Goal: Transaction & Acquisition: Purchase product/service

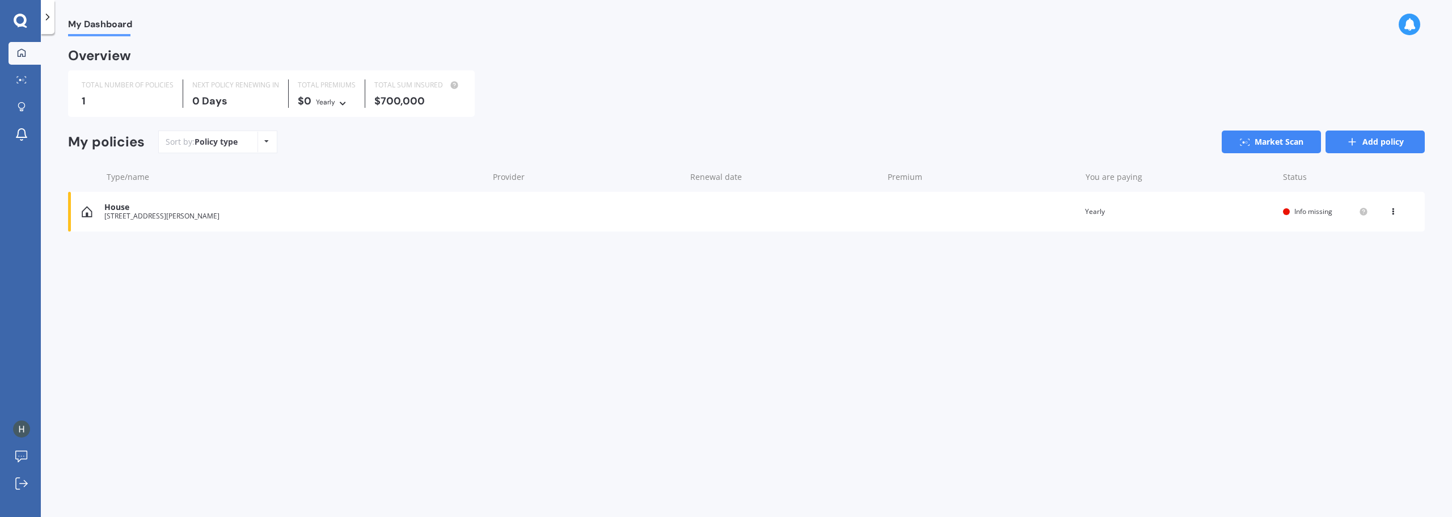
click at [1343, 140] on link "Add policy" at bounding box center [1375, 141] width 99 height 23
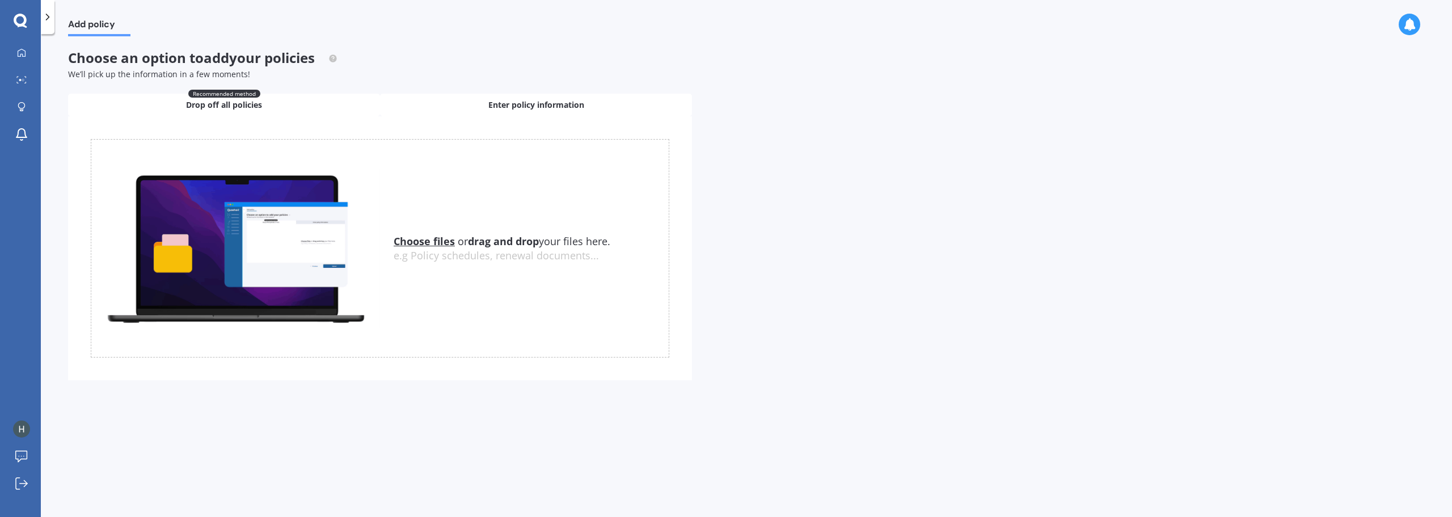
click at [489, 107] on span "Enter policy information" at bounding box center [536, 104] width 96 height 11
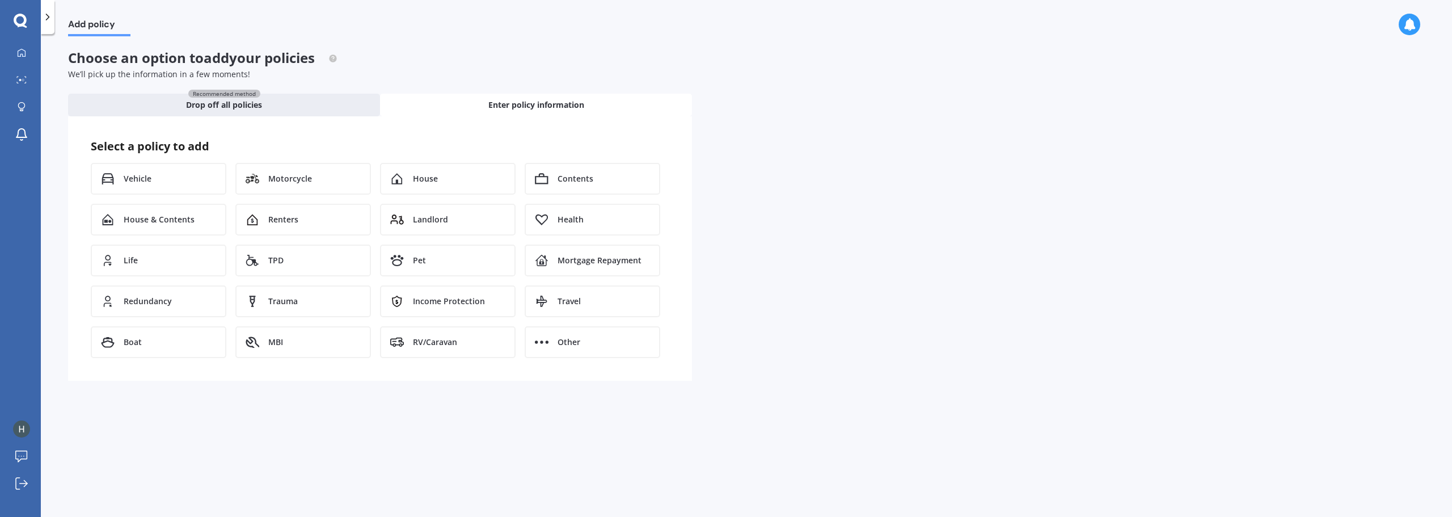
click at [47, 22] on icon at bounding box center [47, 16] width 11 height 11
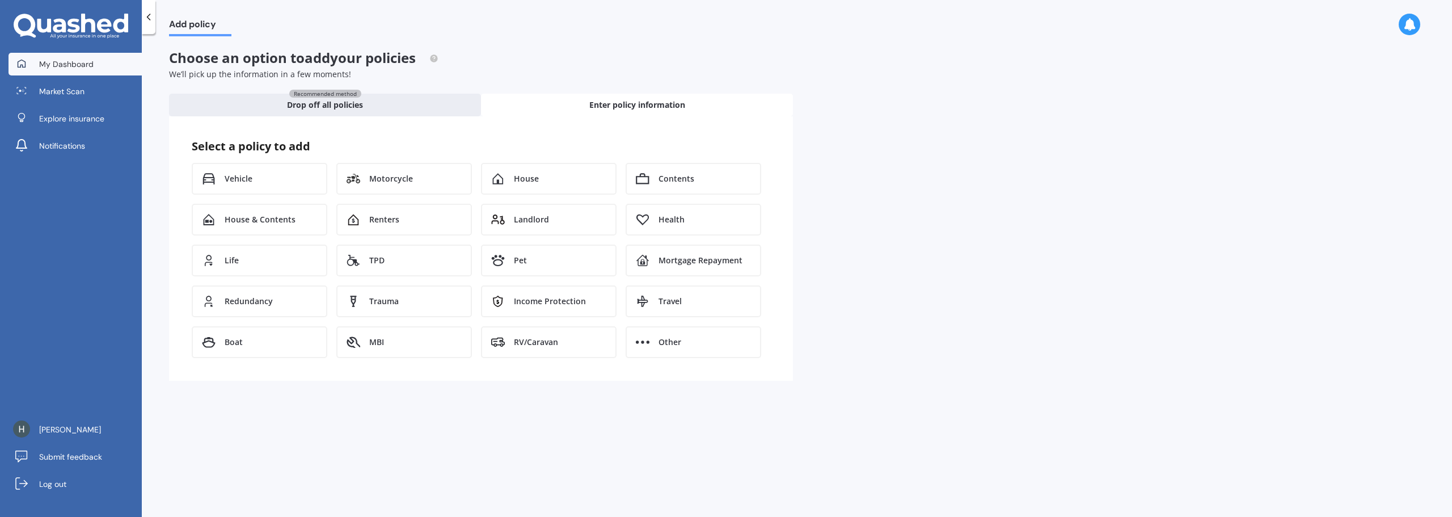
click at [31, 68] on link "My Dashboard" at bounding box center [75, 64] width 133 height 23
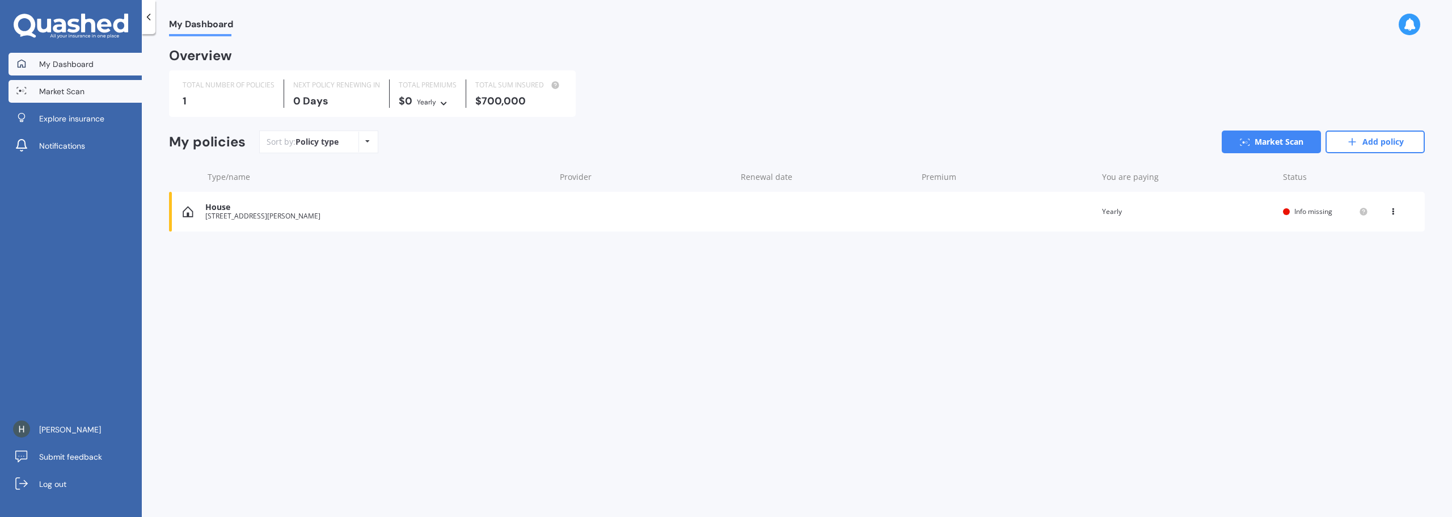
click at [30, 92] on link "Market Scan" at bounding box center [75, 91] width 133 height 23
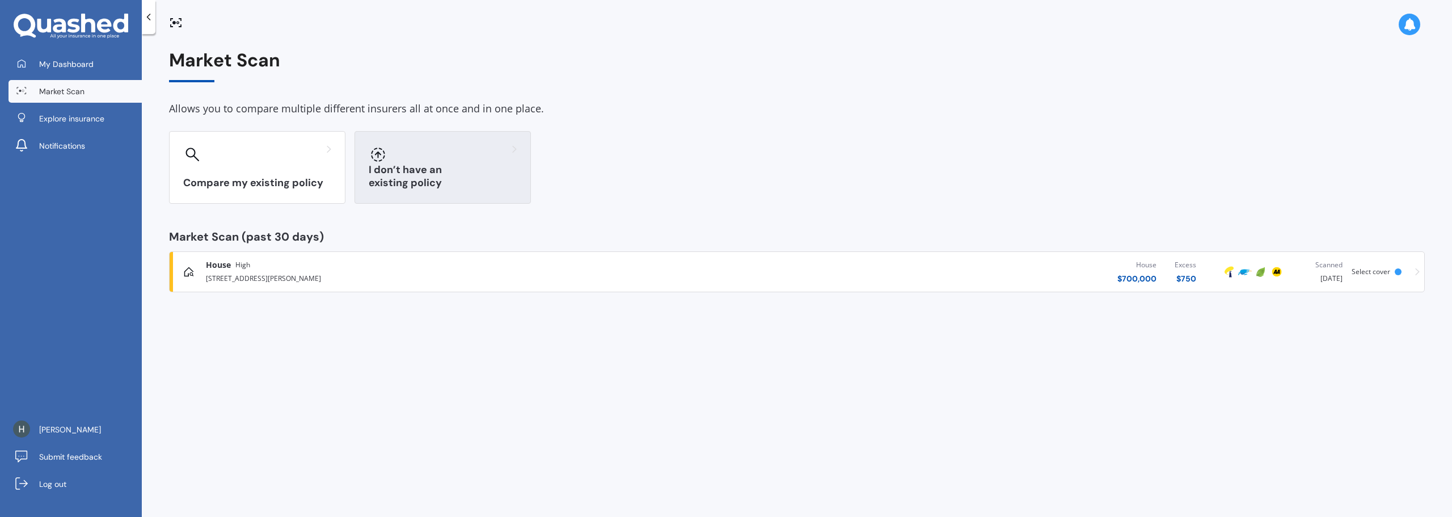
click at [417, 170] on div "I don’t have an existing policy" at bounding box center [443, 167] width 176 height 73
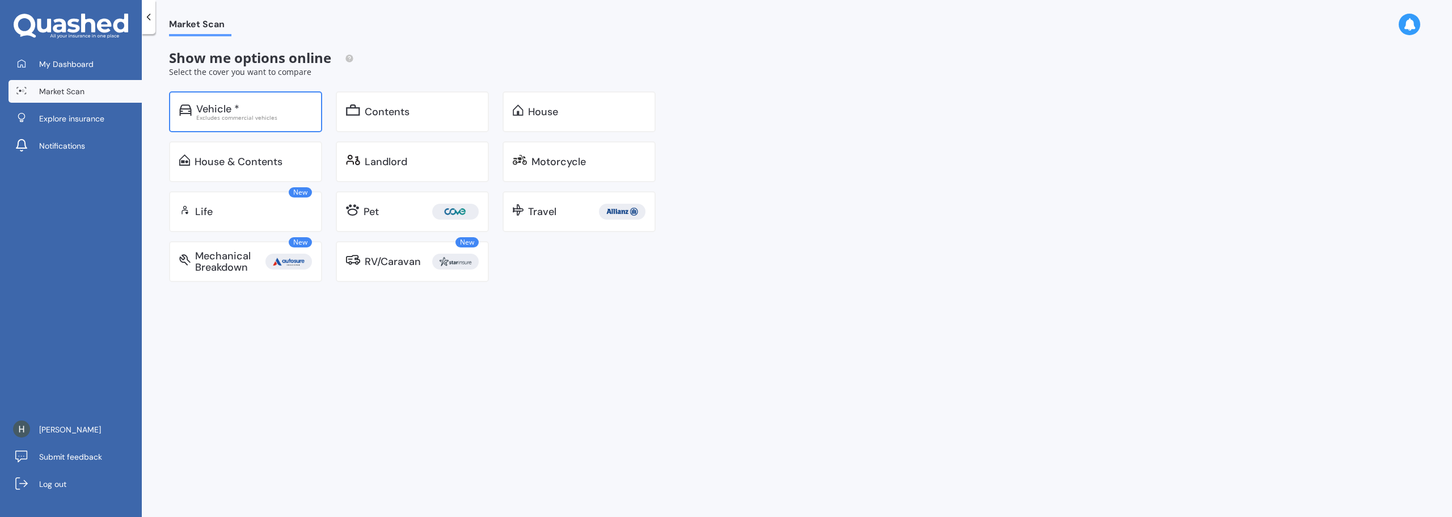
click at [254, 104] on div "Vehicle *" at bounding box center [254, 108] width 116 height 11
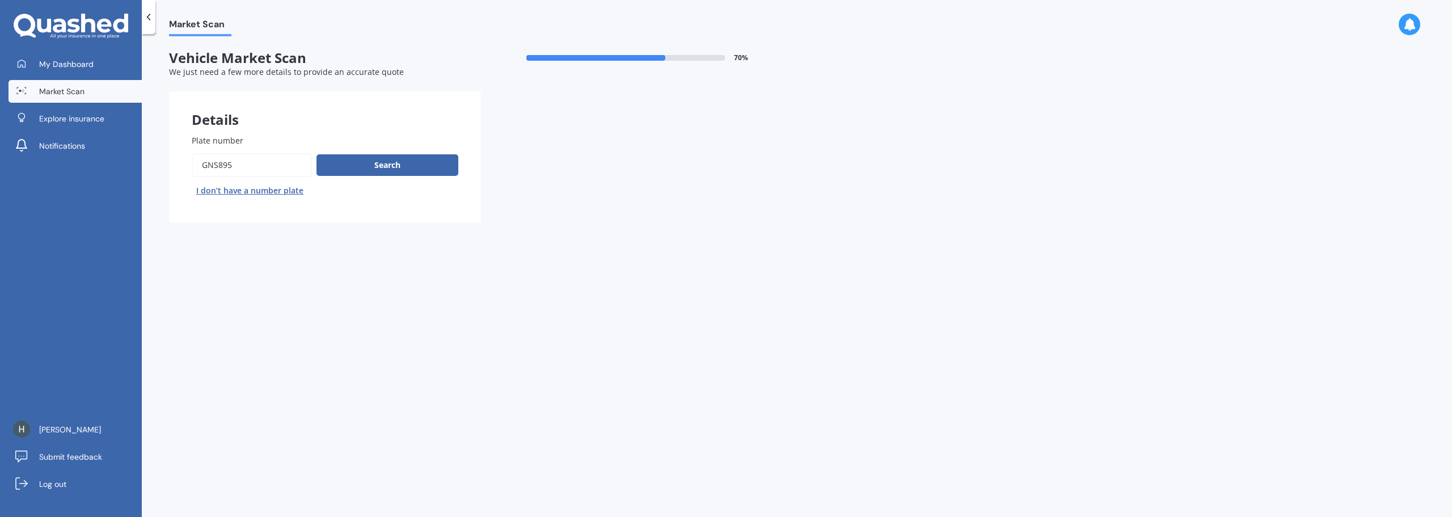
click at [276, 170] on input "Plate number" at bounding box center [252, 165] width 120 height 24
paste input "RDN525"
type input "RDN525"
click at [363, 159] on button "Search" at bounding box center [388, 165] width 142 height 22
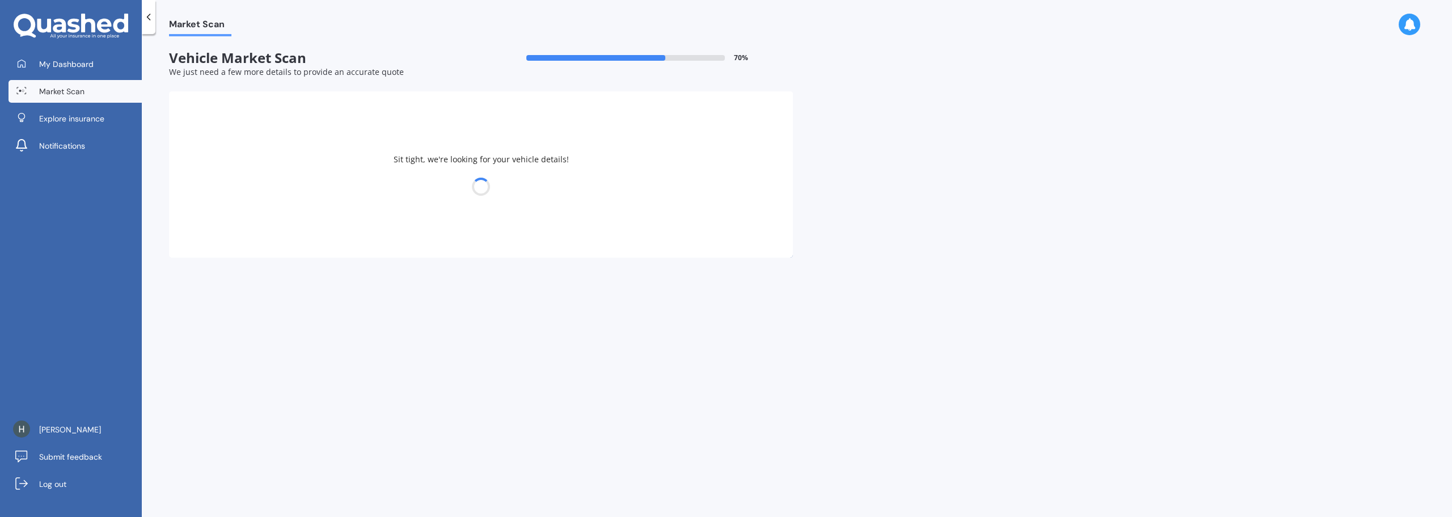
select select "TOYOTA"
select select "HILUX"
select select "16"
select select "02"
select select "1998"
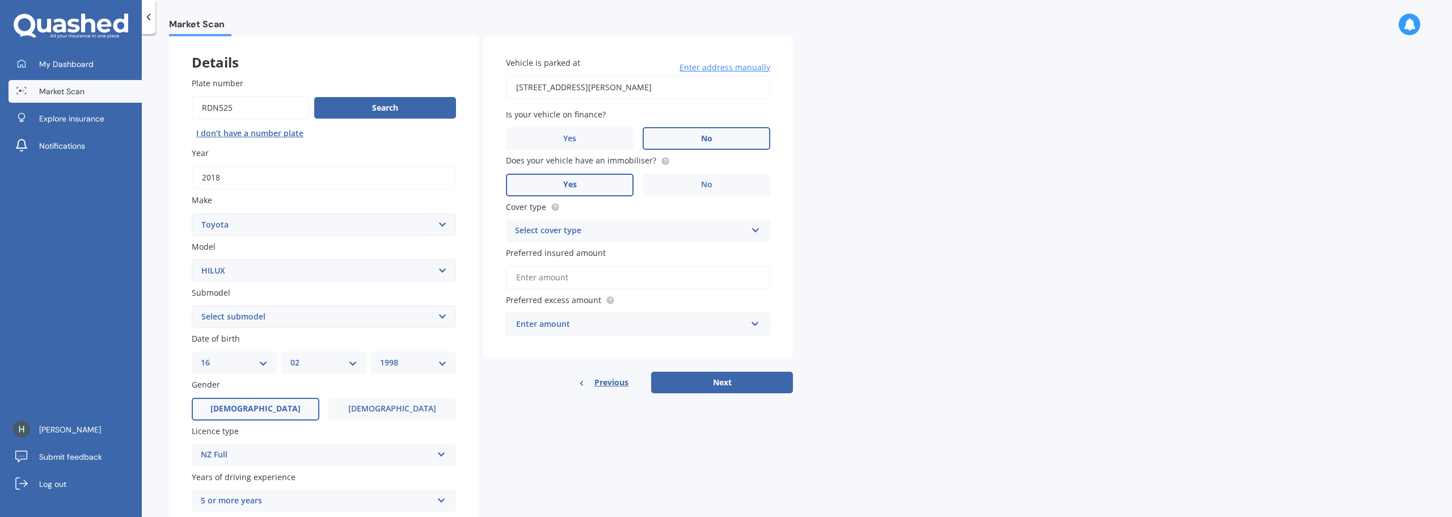
scroll to position [37, 0]
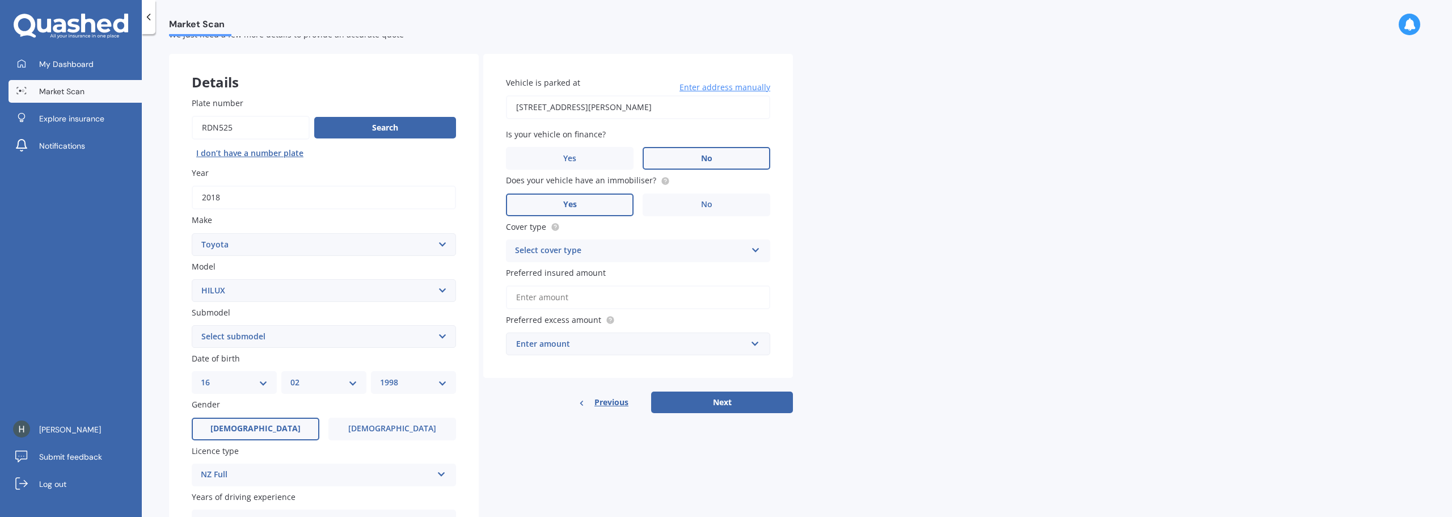
click at [597, 244] on div "Select cover type" at bounding box center [630, 251] width 231 height 14
click at [572, 269] on span "Comprehensive" at bounding box center [546, 272] width 60 height 11
click at [698, 103] on input "[STREET_ADDRESS][PERSON_NAME]" at bounding box center [638, 107] width 264 height 24
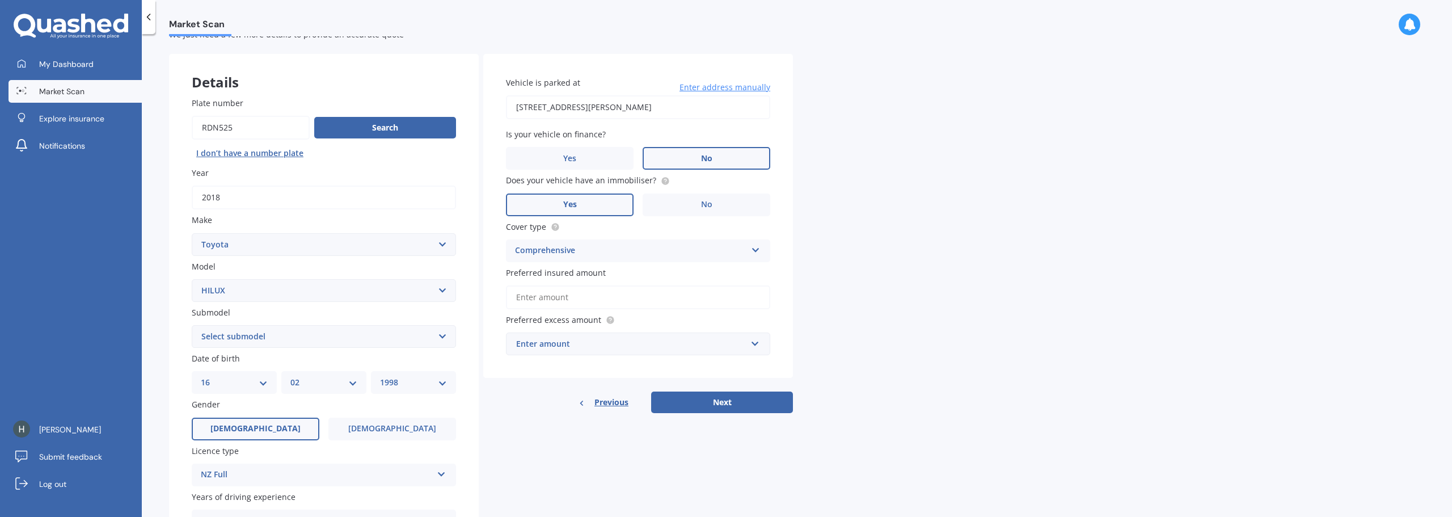
click at [698, 103] on input "[STREET_ADDRESS][PERSON_NAME]" at bounding box center [638, 107] width 264 height 24
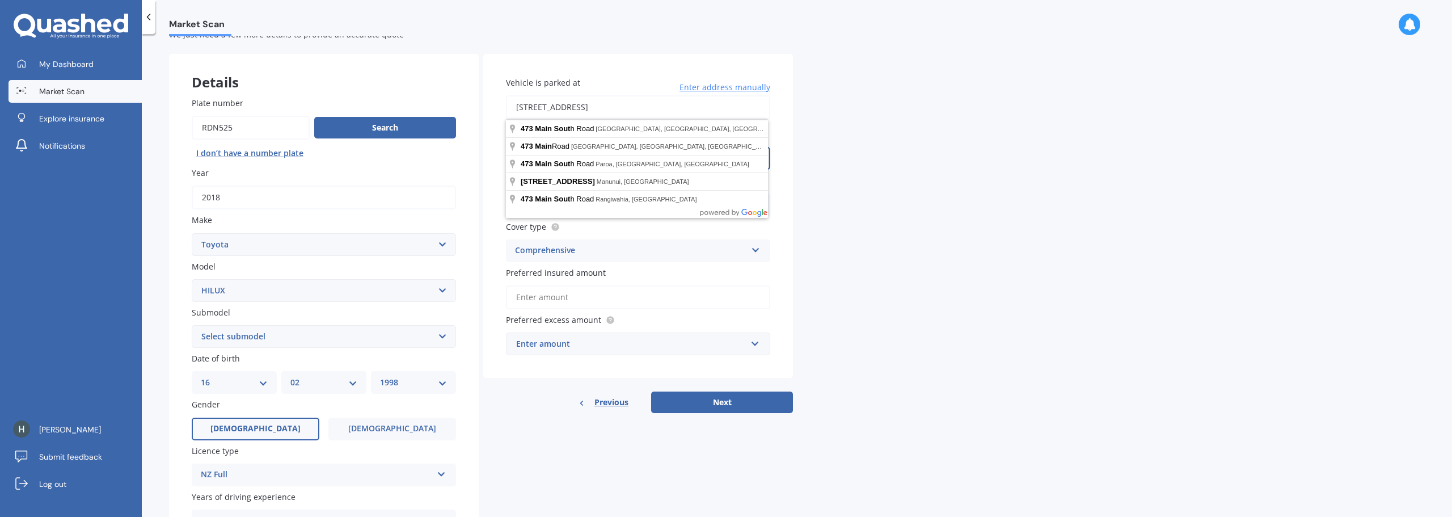
type input "[STREET_ADDRESS]"
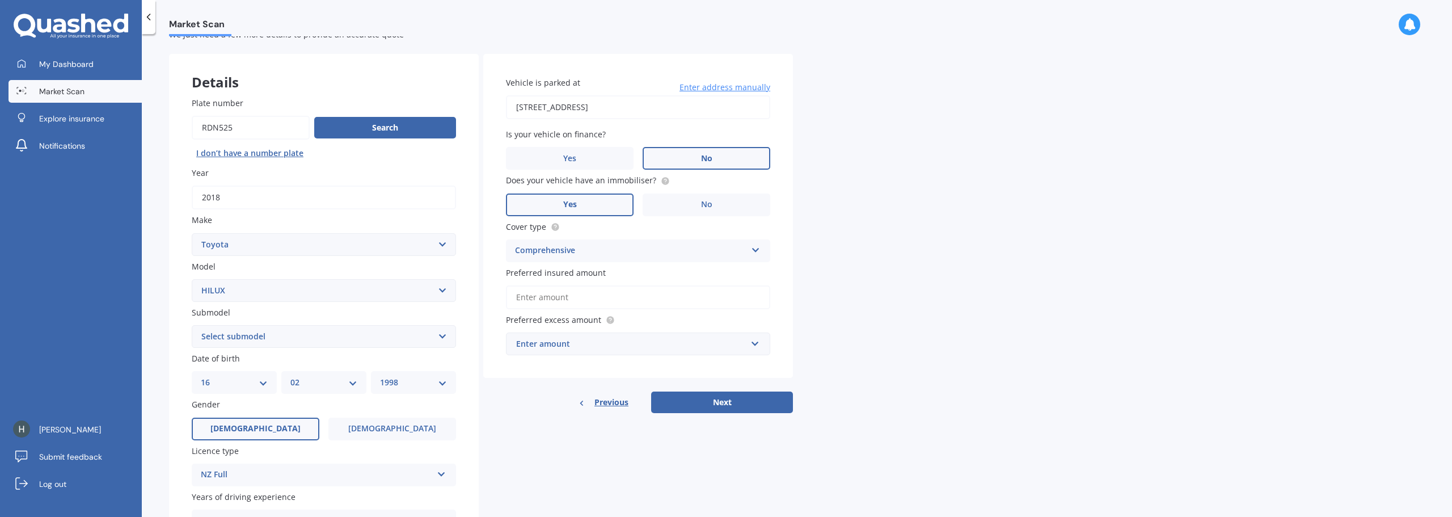
click at [693, 296] on input "Preferred insured amount" at bounding box center [638, 297] width 264 height 24
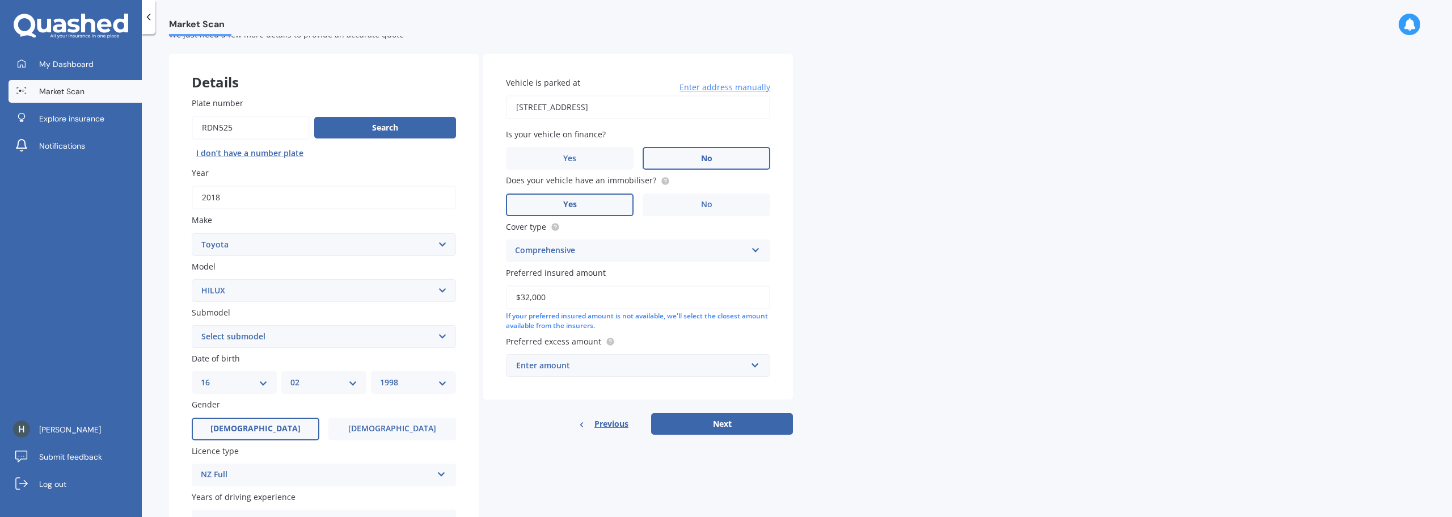
type input "$32,000"
click at [620, 365] on div "Enter amount" at bounding box center [631, 365] width 230 height 12
click at [547, 296] on div "$1,000" at bounding box center [638, 302] width 263 height 21
click at [662, 415] on button "Next" at bounding box center [722, 424] width 142 height 22
click at [295, 329] on select "Select submodel (All other) Diesel Diesel 4WD Petrol 4WD SR TD DC 2.8D/6AT/UT S…" at bounding box center [324, 336] width 264 height 23
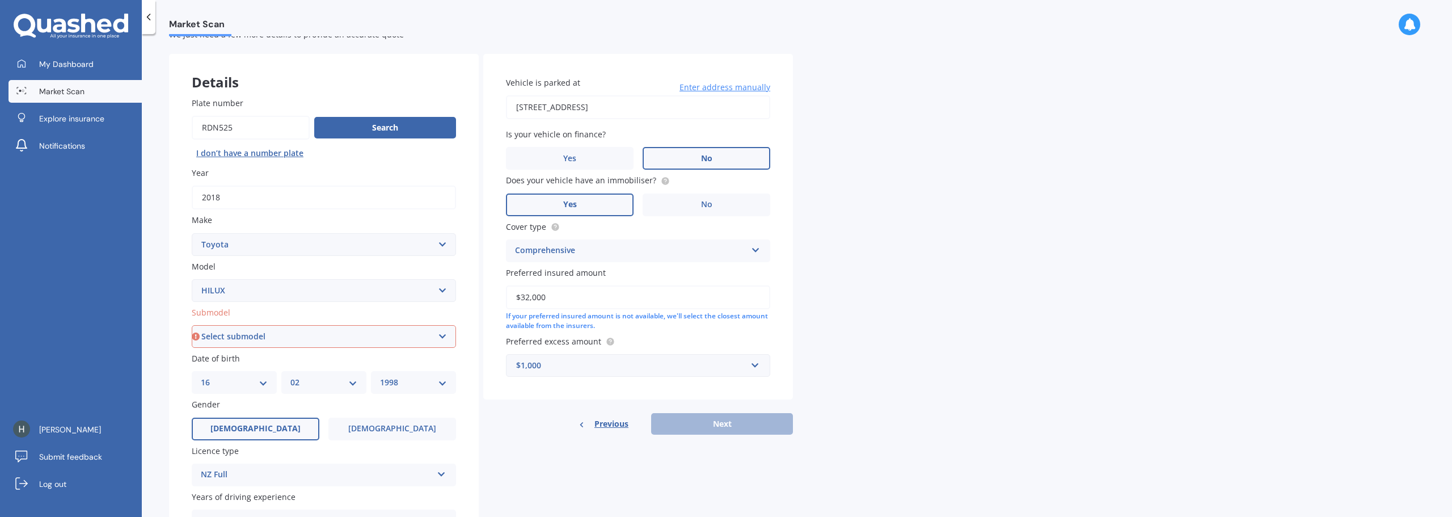
select select "(ALL OTHER)"
click at [192, 325] on select "Select submodel (All other) Diesel Diesel 4WD Petrol 4WD SR TD DC 2.8D/6AT/UT S…" at bounding box center [324, 336] width 264 height 23
click at [724, 419] on button "Next" at bounding box center [722, 424] width 142 height 22
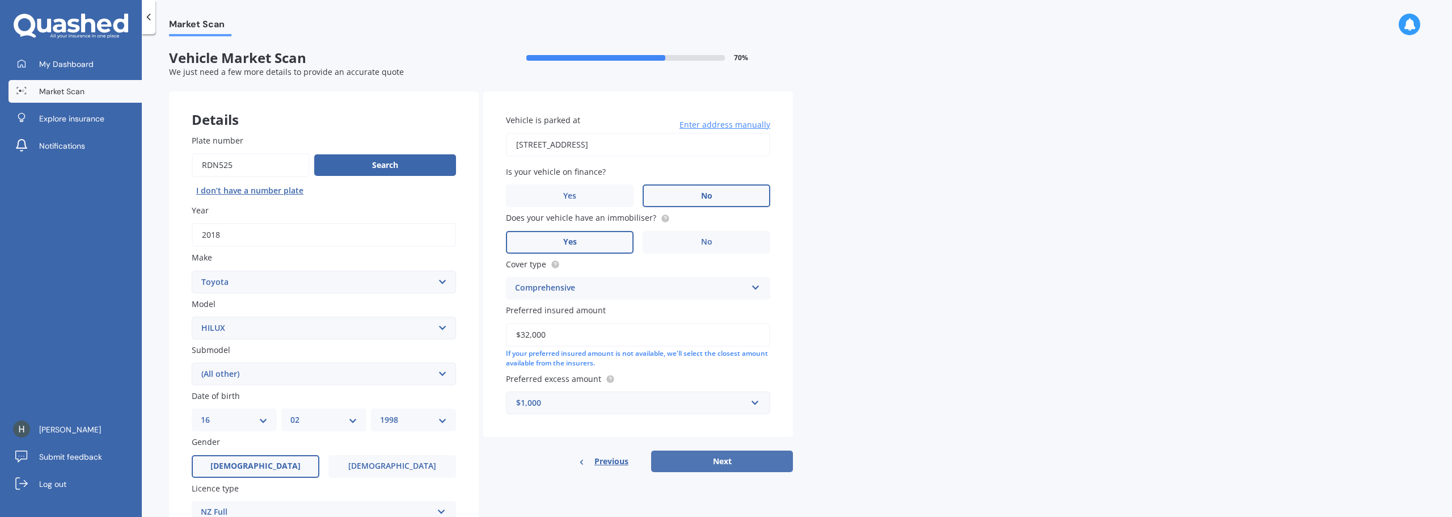
select select "16"
select select "02"
select select "1998"
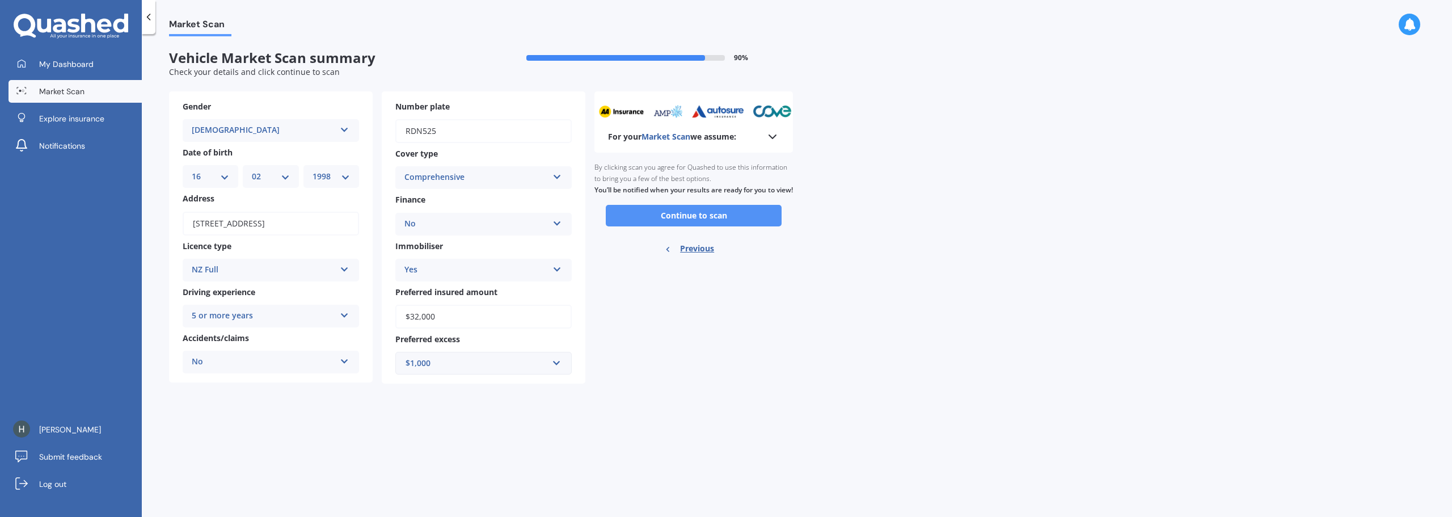
click at [701, 220] on button "Continue to scan" at bounding box center [694, 216] width 176 height 22
click at [779, 137] on icon at bounding box center [773, 137] width 14 height 14
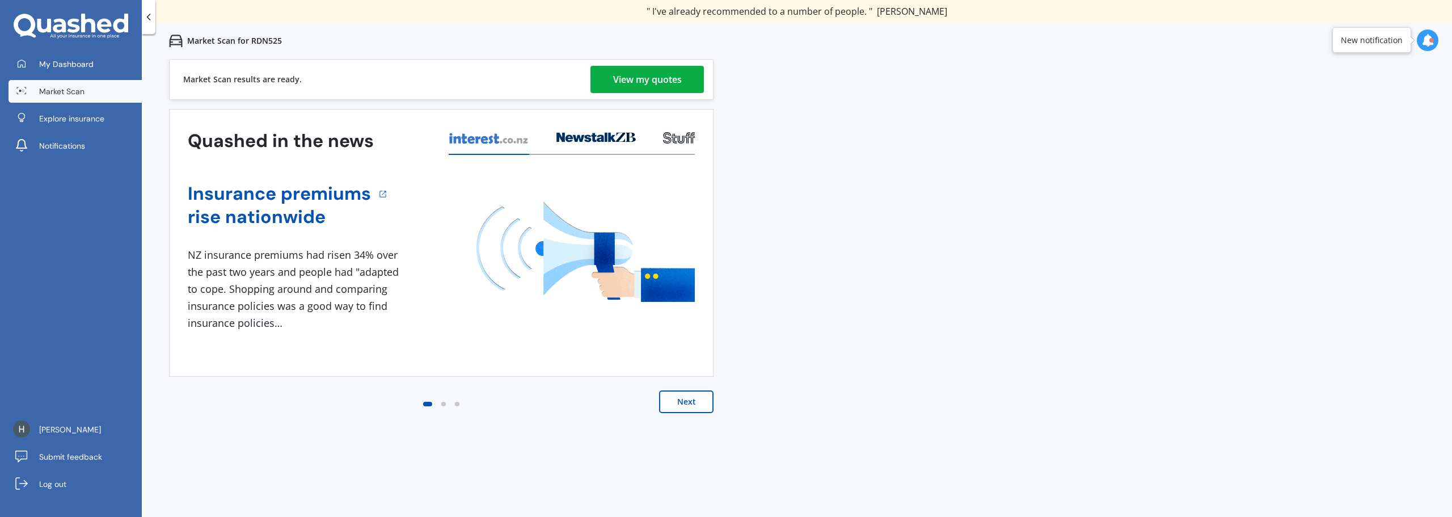
click at [630, 73] on div "View my quotes" at bounding box center [647, 79] width 69 height 27
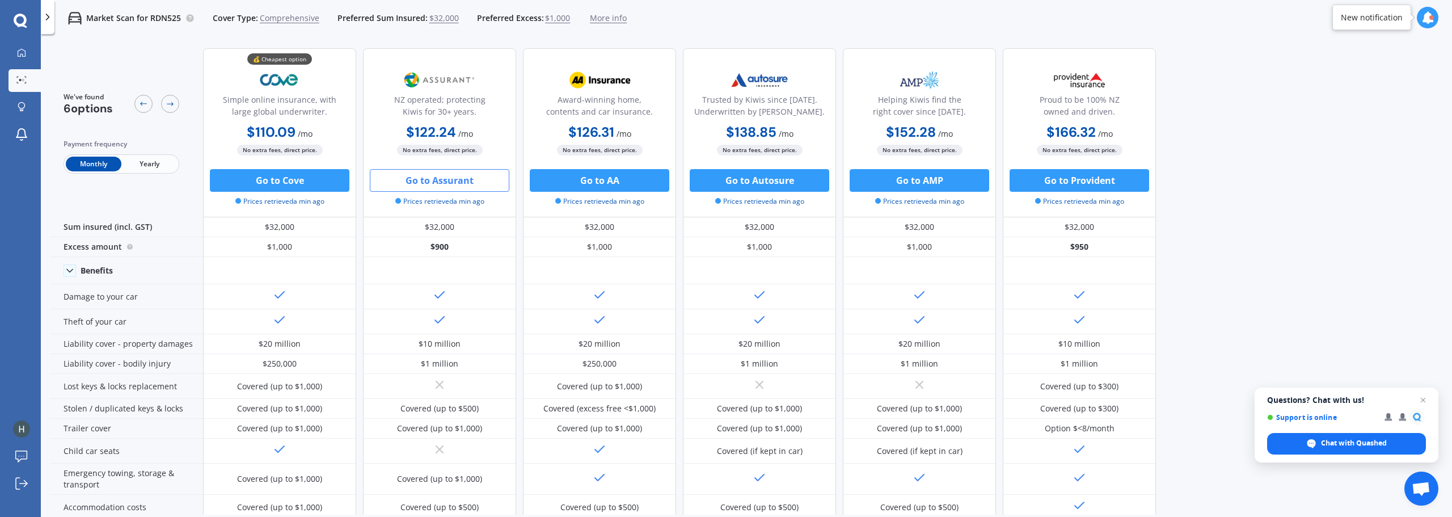
click at [436, 182] on button "Go to Assurant" at bounding box center [440, 180] width 140 height 23
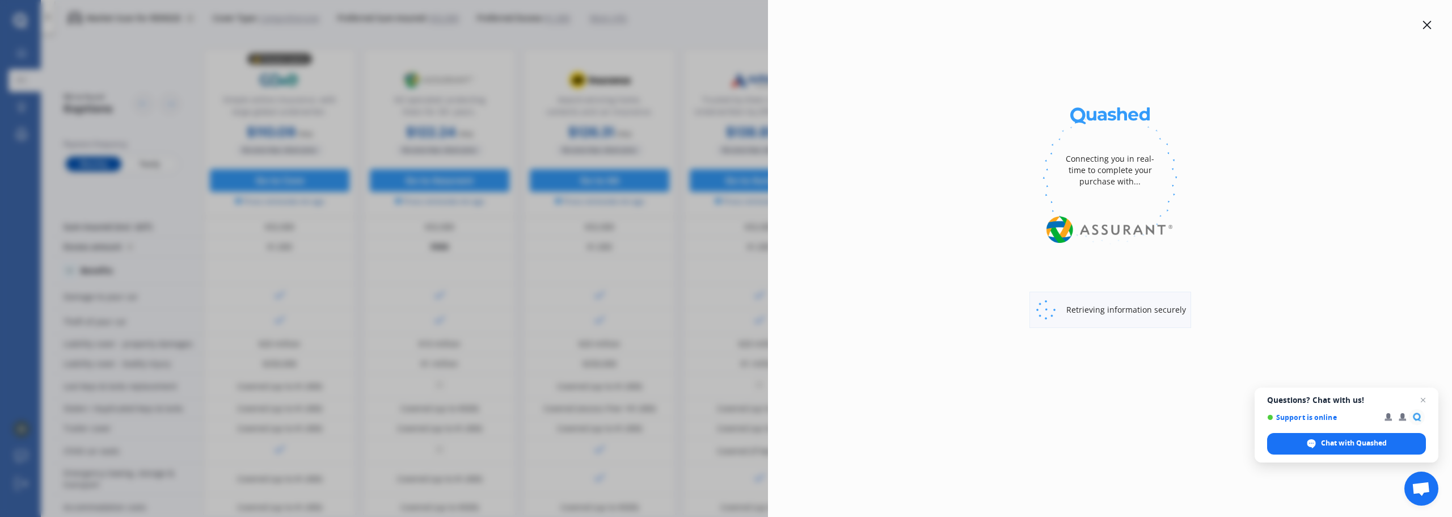
select select "full"
select select "500.00"
select select "Canterbury"
select select "TOYOTA"
select select "HILUX"
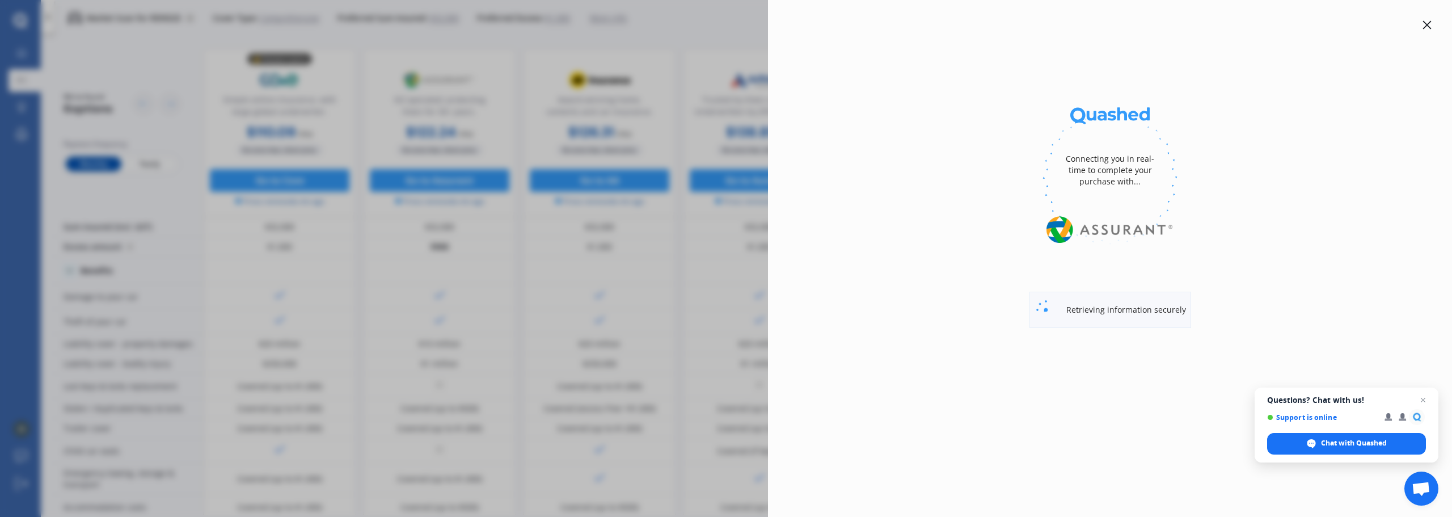
select select "(ALL OTHER)"
select select "Monthly"
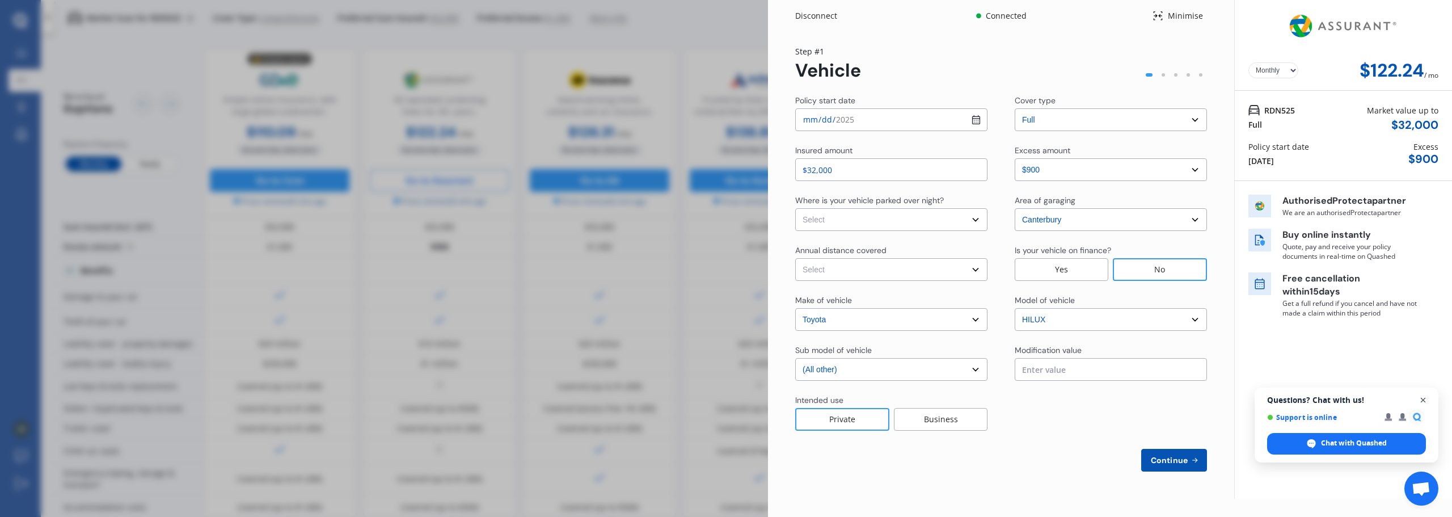
click at [1421, 399] on span "Open chat" at bounding box center [1424, 400] width 14 height 14
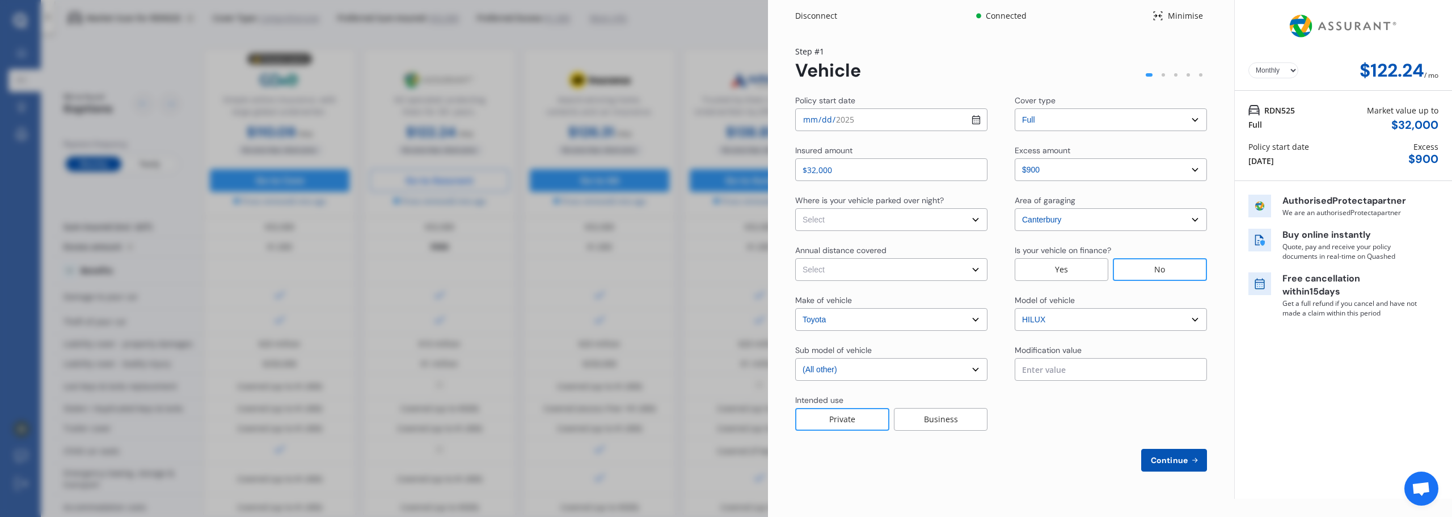
click at [1164, 18] on div "Minimise" at bounding box center [1186, 15] width 44 height 11
